Goal: Task Accomplishment & Management: Use online tool/utility

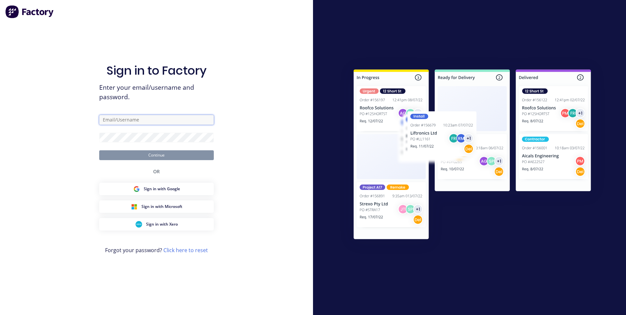
type input "[EMAIL_ADDRESS][DOMAIN_NAME]"
click at [161, 155] on button "Continue" at bounding box center [156, 155] width 115 height 10
